Goal: Task Accomplishment & Management: Manage account settings

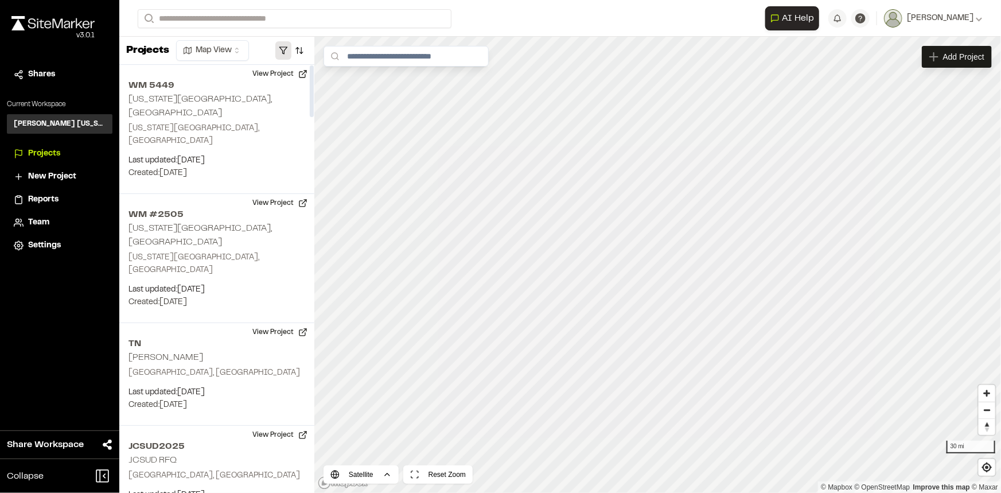
click at [287, 51] on button "button" at bounding box center [283, 50] width 16 height 18
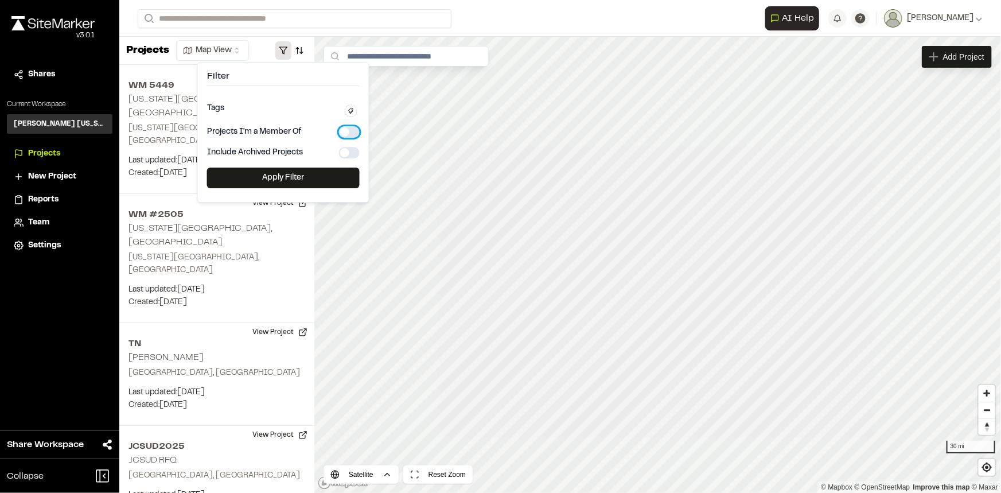
click at [348, 131] on button "button" at bounding box center [349, 131] width 21 height 11
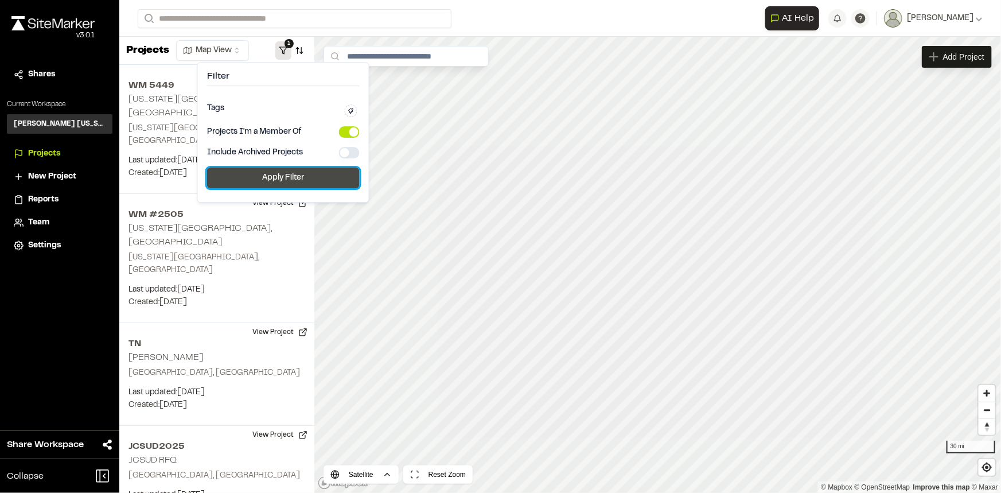
click at [293, 180] on button "Apply Filter" at bounding box center [283, 178] width 153 height 21
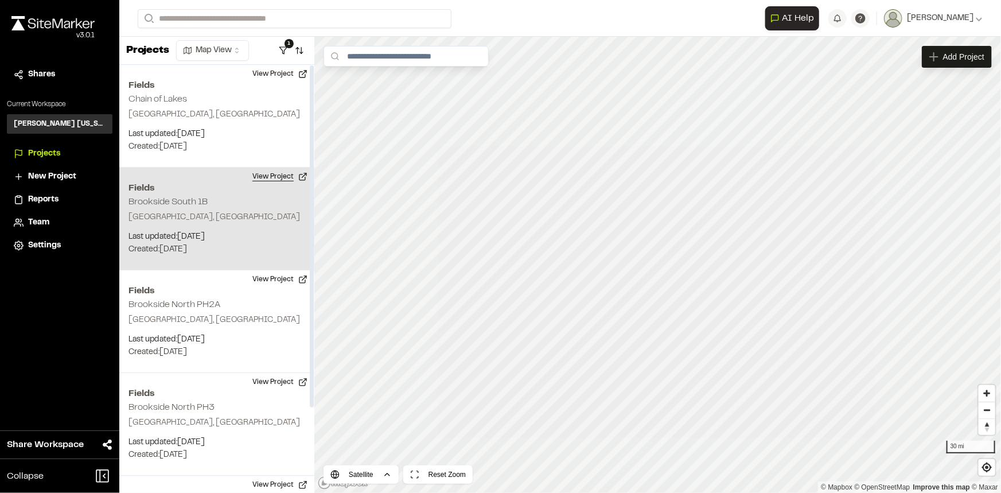
click at [272, 179] on button "View Project" at bounding box center [280, 177] width 69 height 18
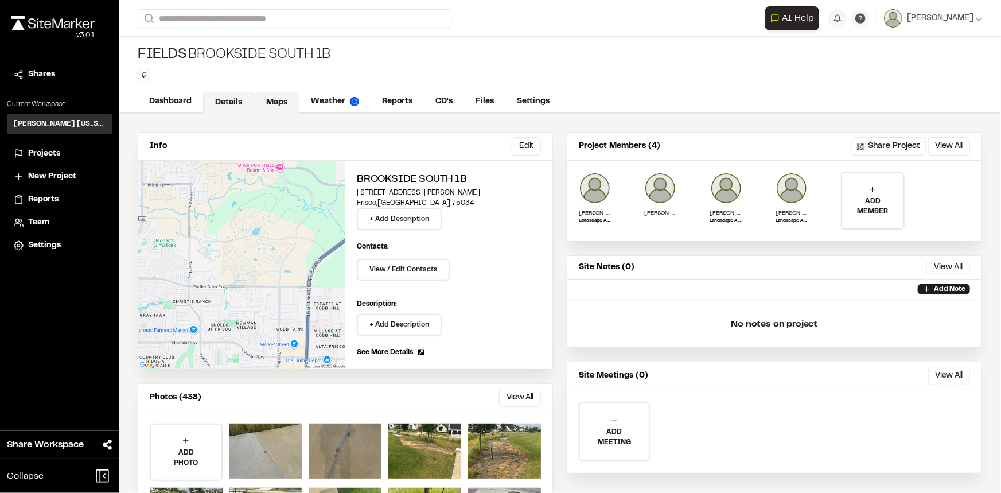
click at [286, 103] on link "Maps" at bounding box center [276, 103] width 45 height 22
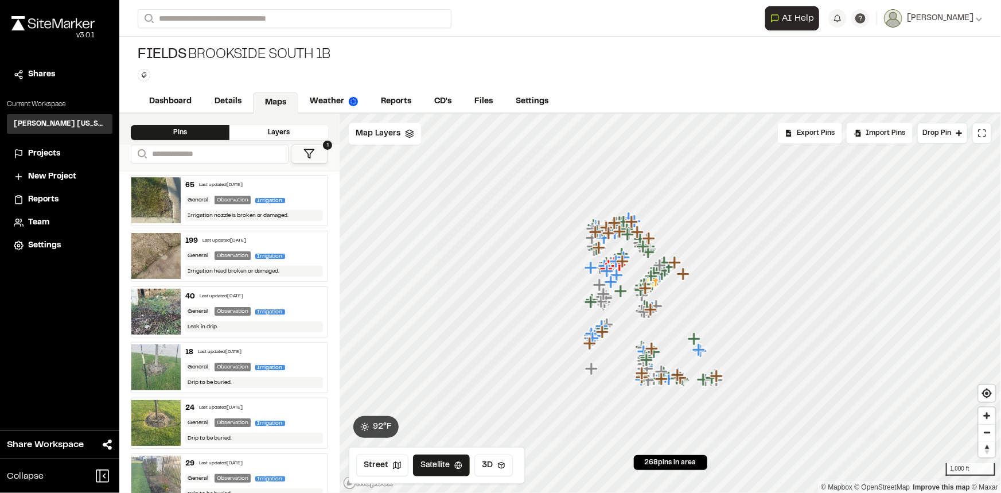
click at [310, 158] on icon at bounding box center [309, 153] width 11 height 11
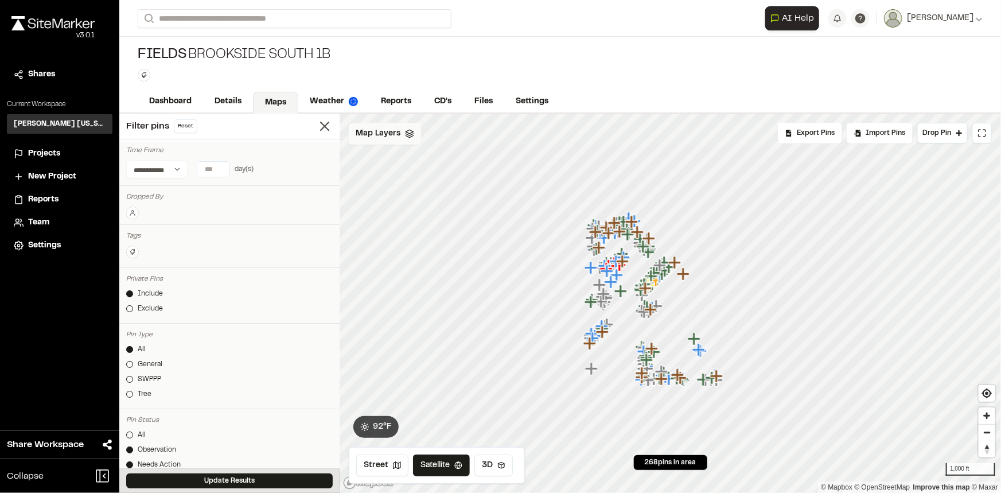
click at [370, 143] on div "Map Layers" at bounding box center [385, 134] width 72 height 22
click at [385, 180] on span "NearMap 5/20/2025" at bounding box center [414, 183] width 76 height 14
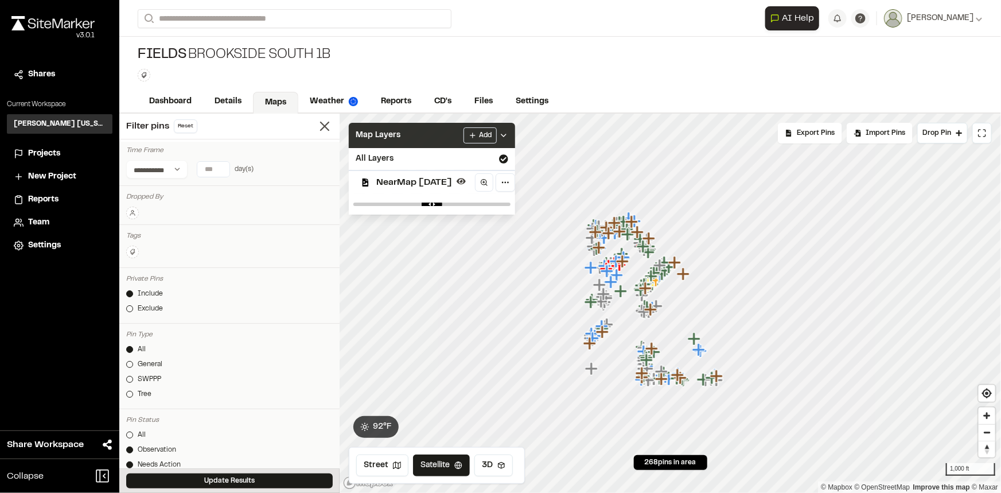
click at [508, 133] on icon at bounding box center [503, 135] width 9 height 9
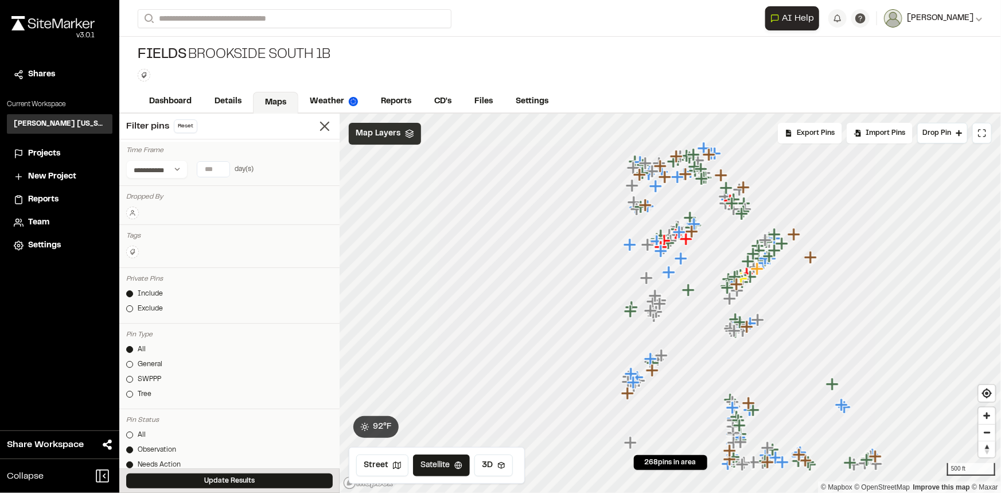
click at [973, 26] on button "[PERSON_NAME]" at bounding box center [933, 18] width 99 height 18
click at [898, 108] on link "Sign Out" at bounding box center [933, 106] width 100 height 17
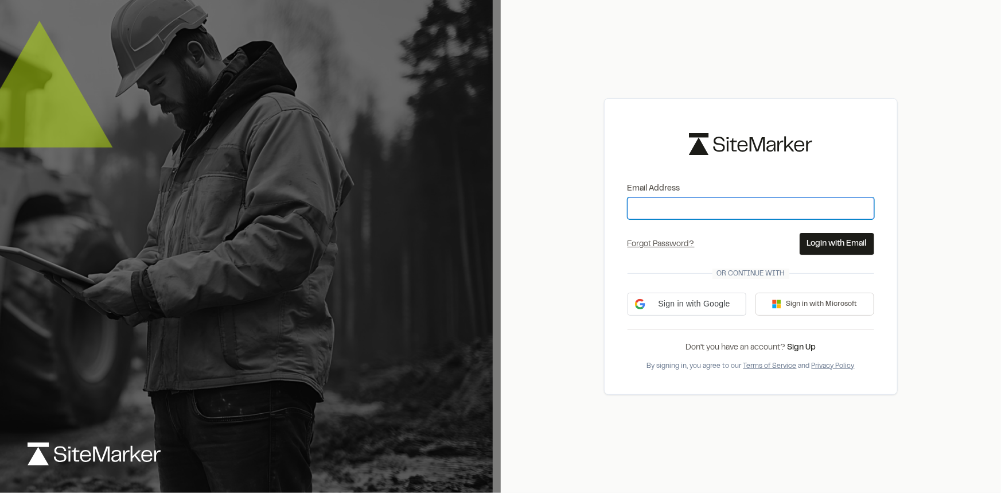
click at [729, 212] on input "Email Address" at bounding box center [751, 208] width 247 height 22
click at [723, 208] on input "Email Address" at bounding box center [751, 208] width 247 height 22
type input "**********"
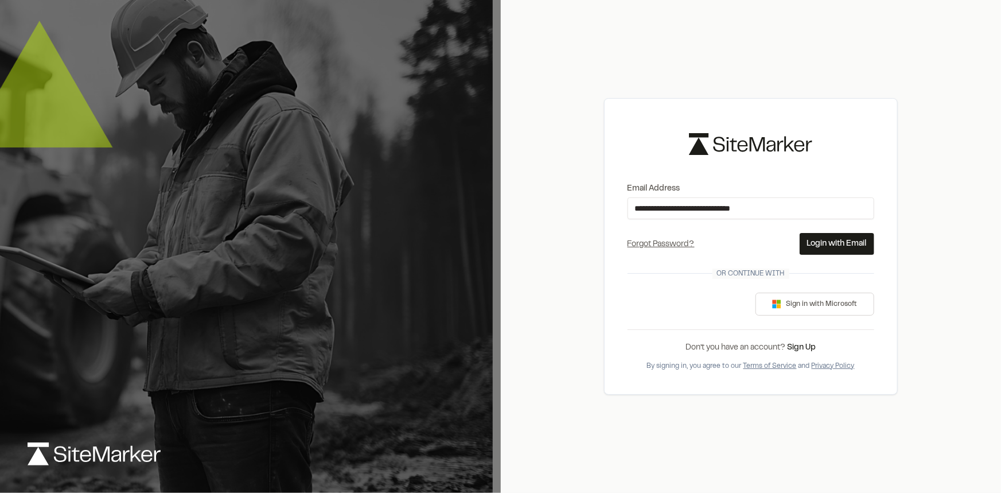
click at [844, 241] on button "Login with Email" at bounding box center [837, 244] width 75 height 22
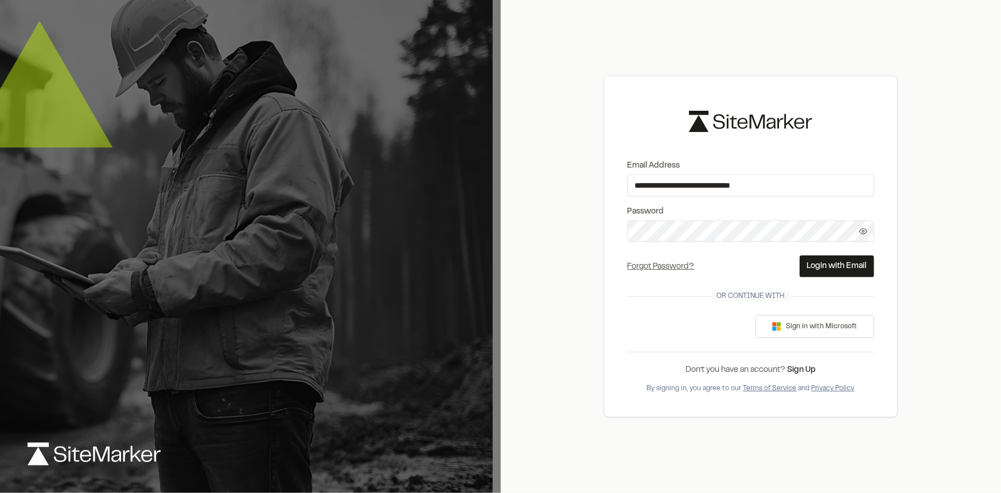
click at [866, 231] on icon at bounding box center [864, 231] width 8 height 8
click at [825, 265] on button "Login with Email" at bounding box center [837, 266] width 75 height 22
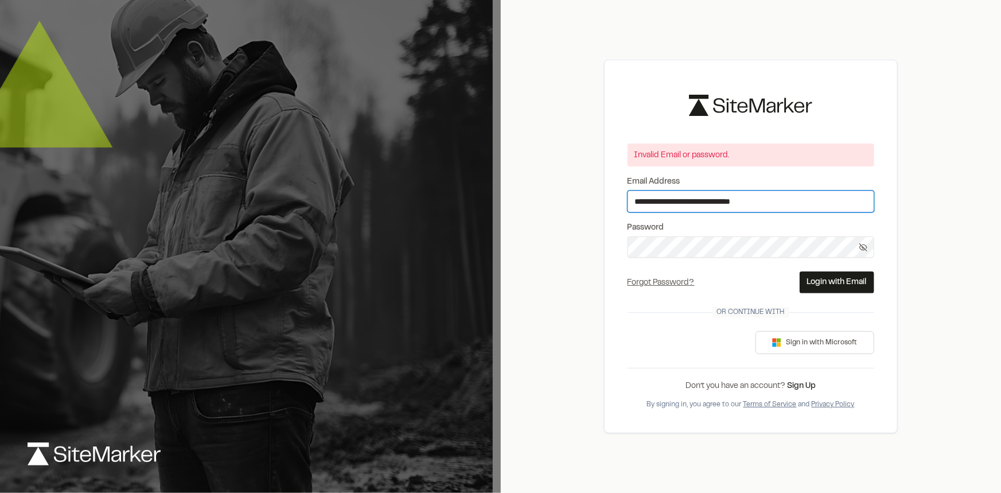
drag, startPoint x: 783, startPoint y: 193, endPoint x: 593, endPoint y: 184, distance: 190.2
click at [593, 184] on div "**********" at bounding box center [751, 246] width 501 height 493
click at [819, 192] on input "**********" at bounding box center [751, 202] width 247 height 22
drag, startPoint x: 809, startPoint y: 199, endPoint x: 623, endPoint y: 193, distance: 186.0
click at [623, 193] on div "**********" at bounding box center [751, 247] width 294 height 374
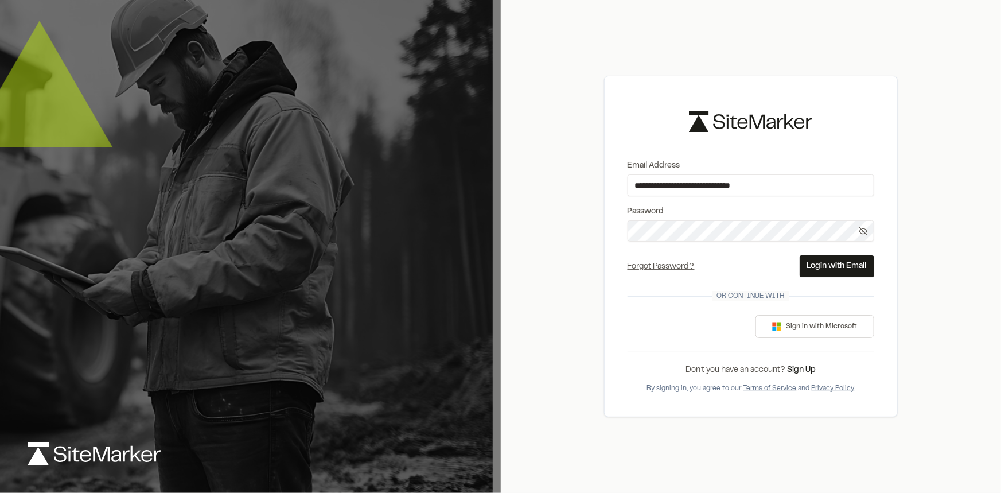
click at [835, 258] on button "Login with Email" at bounding box center [837, 266] width 75 height 22
